Goal: Task Accomplishment & Management: Use online tool/utility

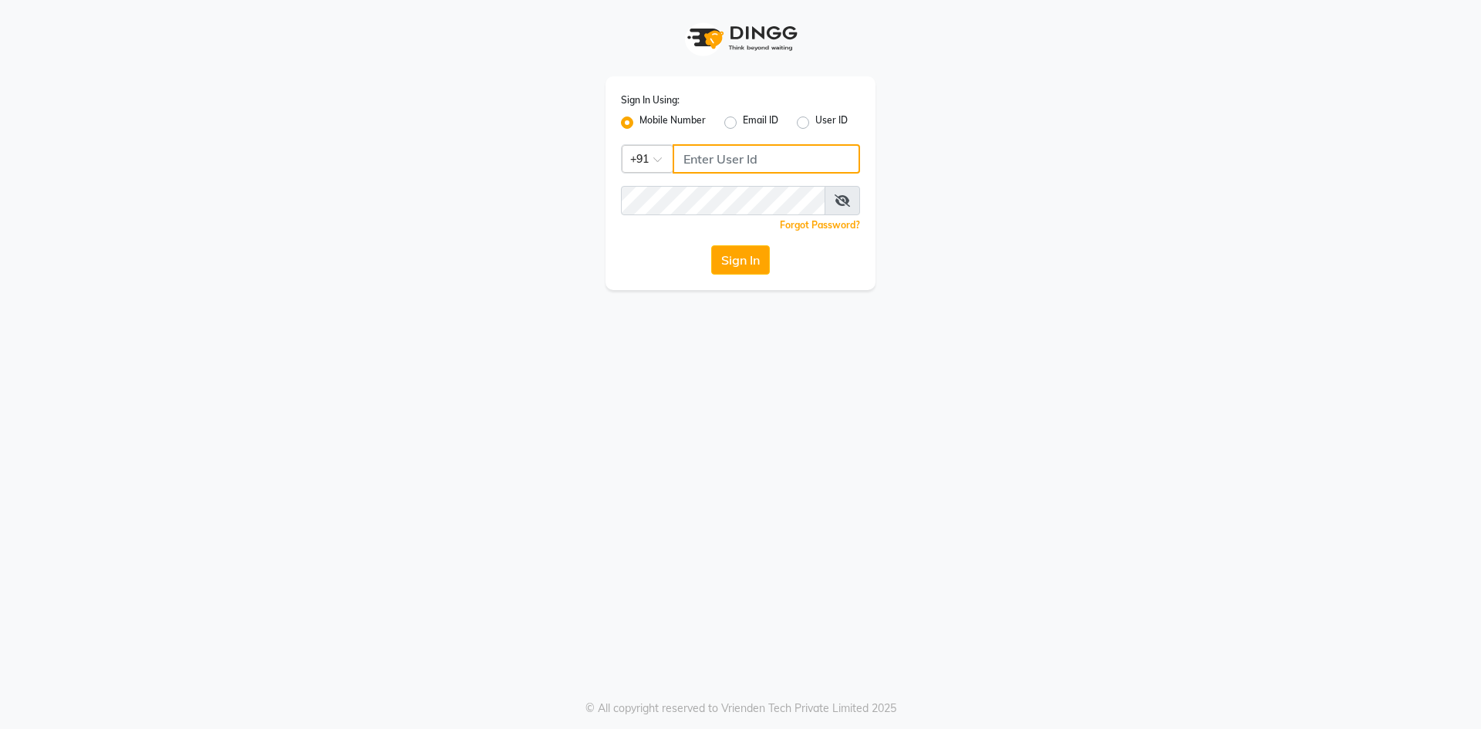
click at [699, 154] on input "Username" at bounding box center [766, 158] width 187 height 29
type input "9910809377"
click at [846, 205] on icon at bounding box center [842, 200] width 15 height 12
click at [741, 262] on button "Sign In" at bounding box center [740, 259] width 59 height 29
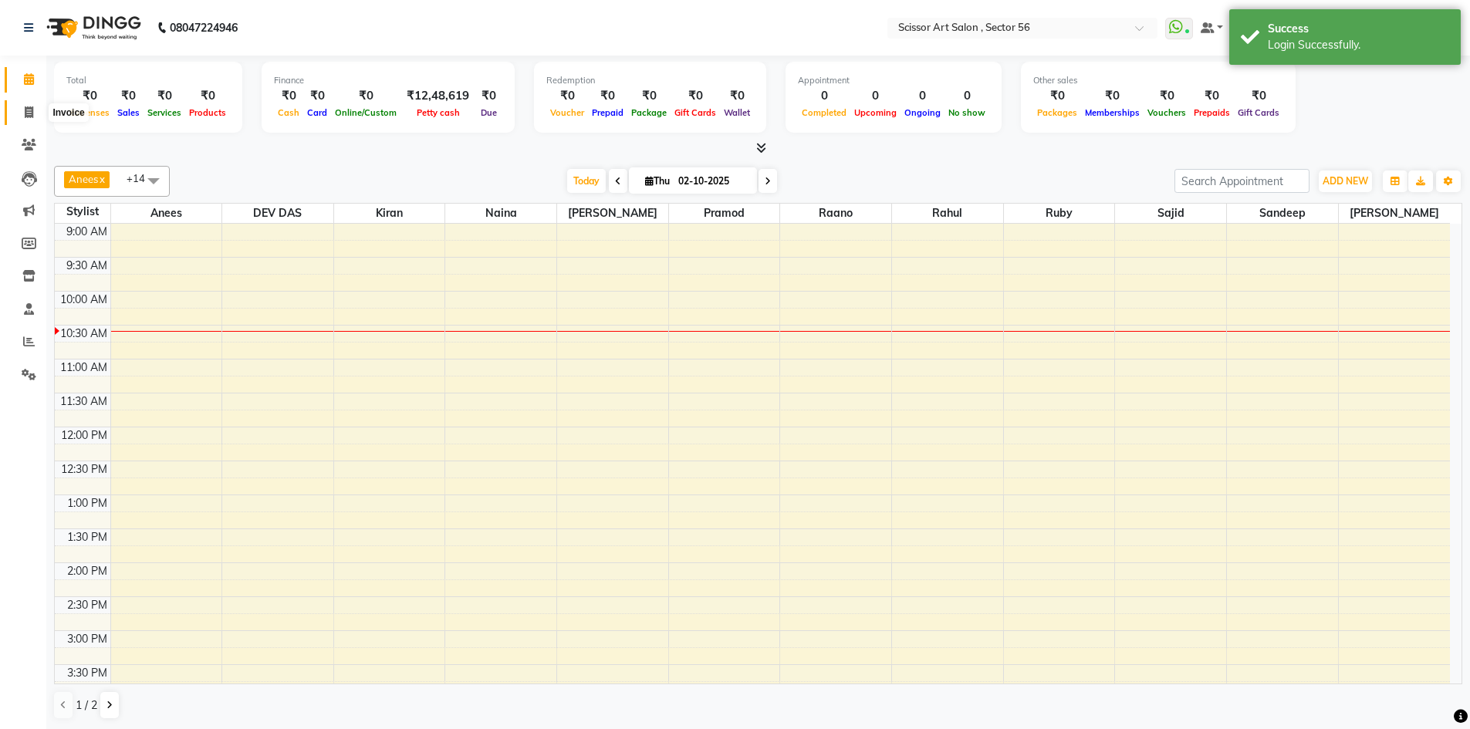
click at [22, 110] on span at bounding box center [28, 113] width 27 height 18
select select "service"
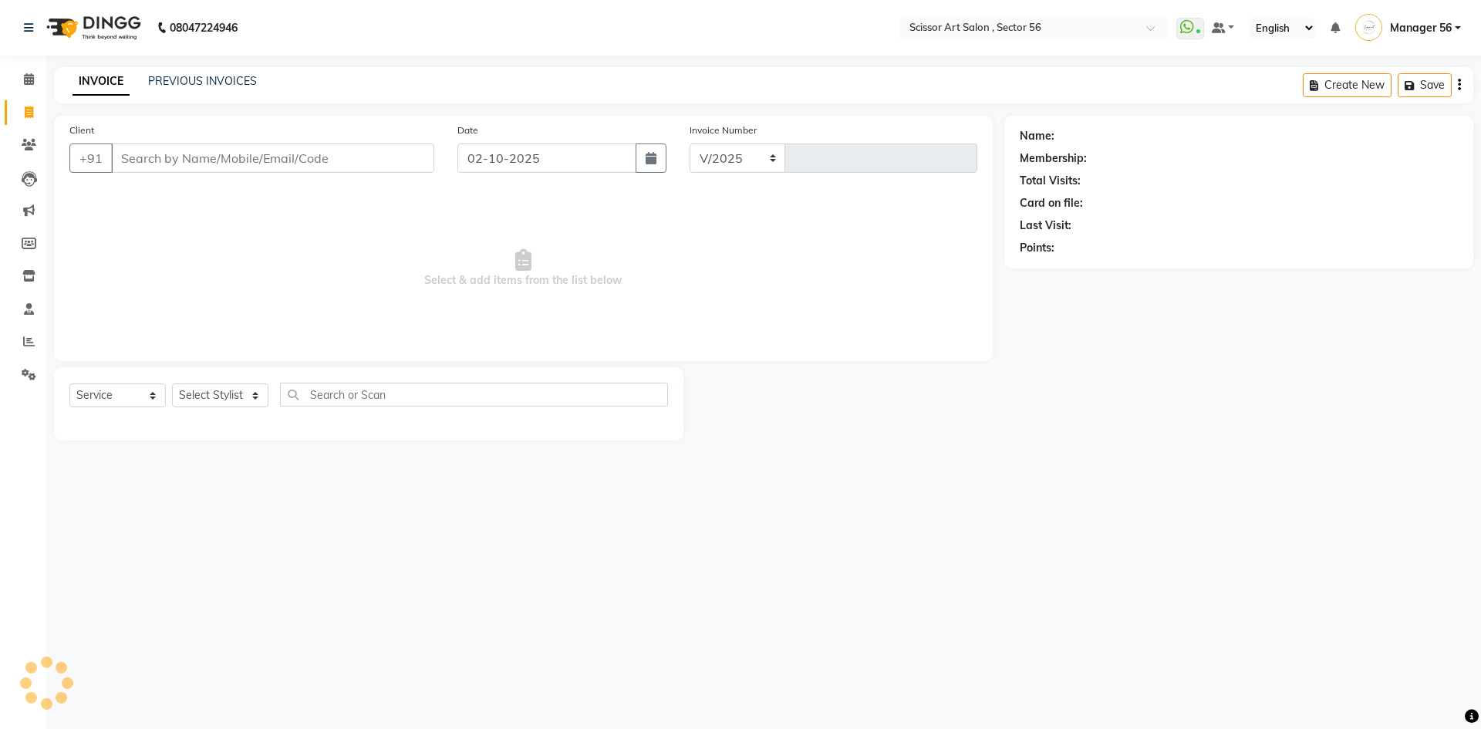
select select "6185"
type input "1619"
type input "\"
